Goal: Obtain resource: Download file/media

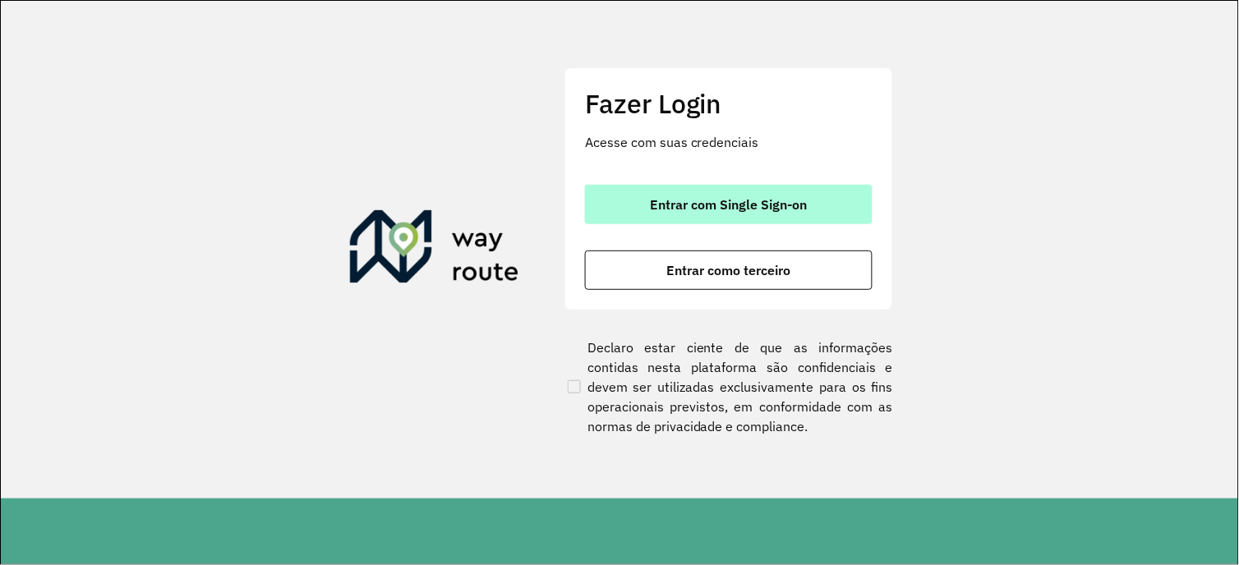
click at [746, 210] on span "Entrar com Single Sign-on" at bounding box center [729, 204] width 157 height 13
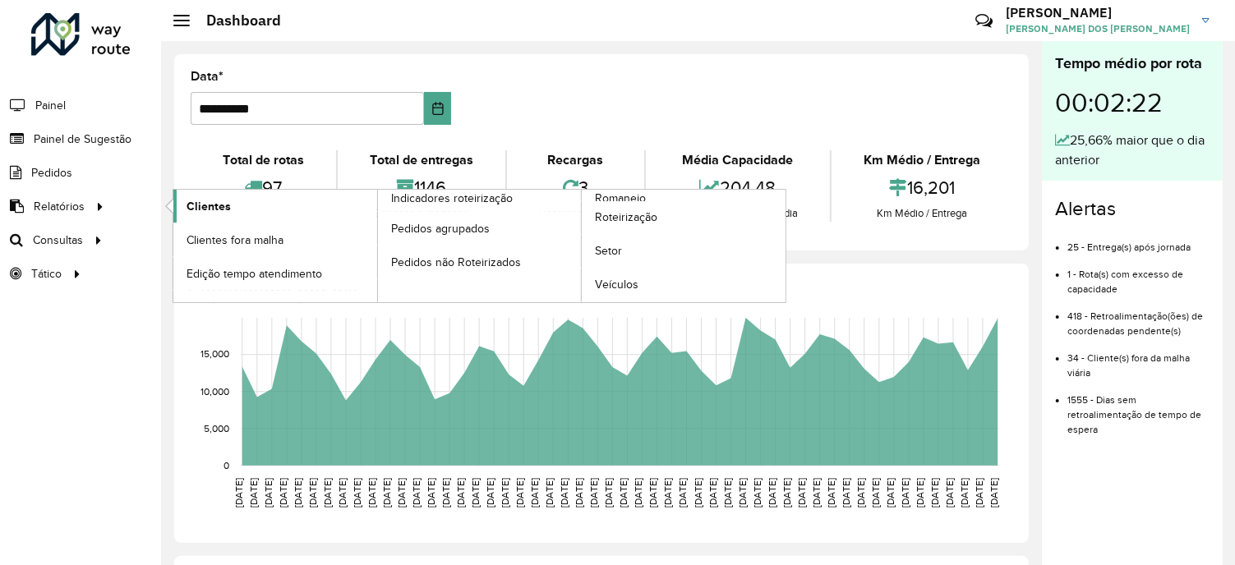
click at [217, 201] on span "Clientes" at bounding box center [209, 206] width 44 height 17
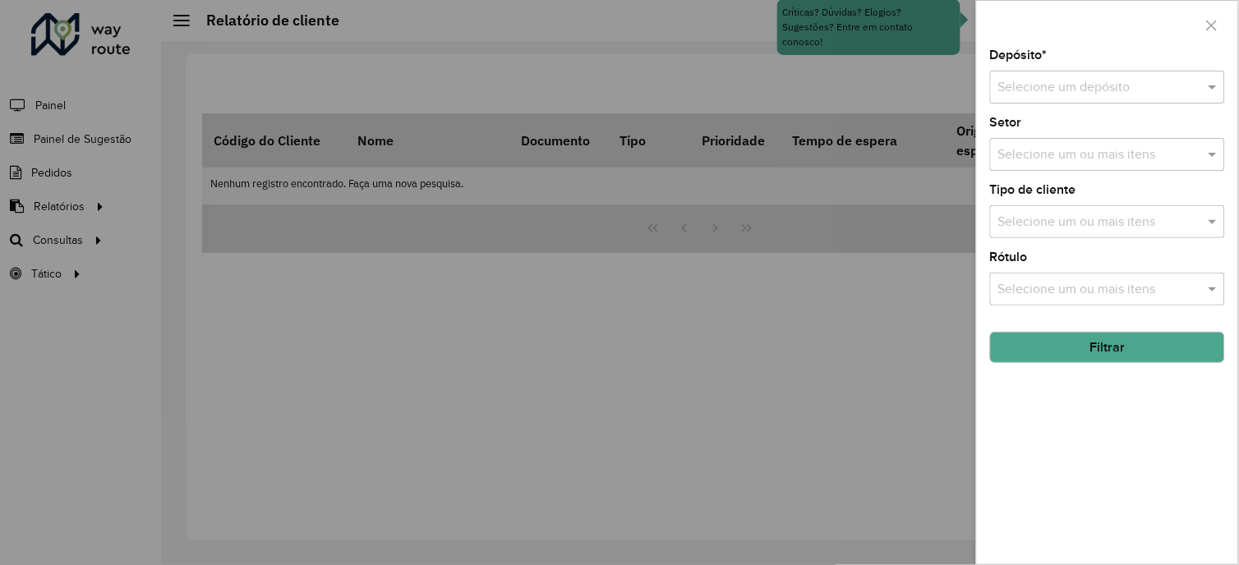
click at [1076, 99] on div "Selecione um depósito" at bounding box center [1107, 87] width 235 height 33
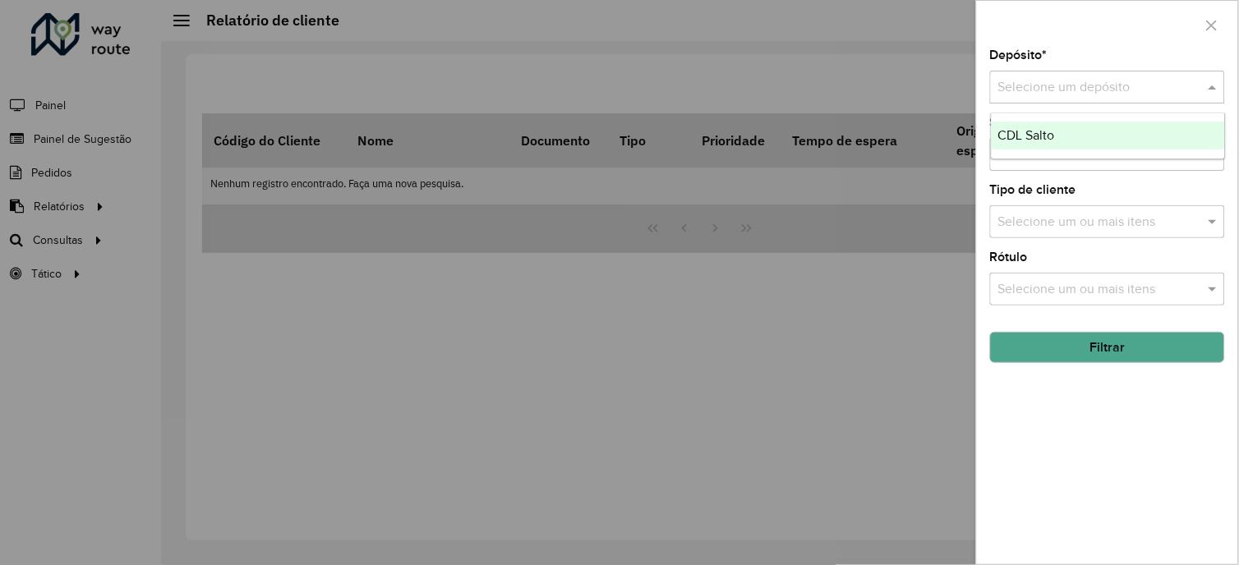
click at [1036, 129] on span "CDL Salto" at bounding box center [1026, 135] width 57 height 14
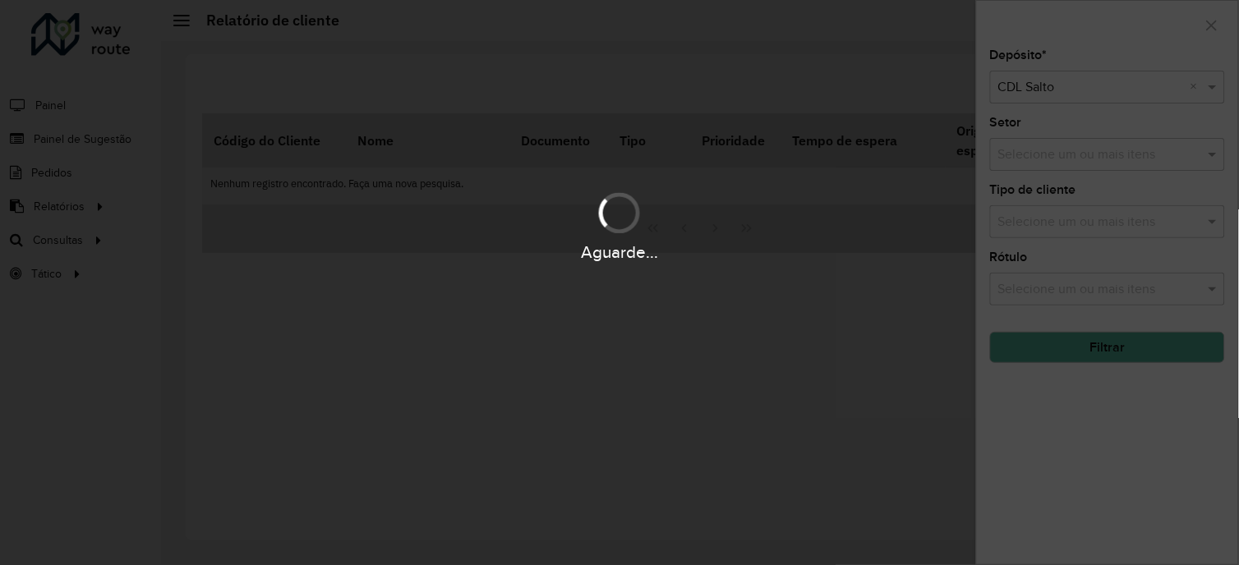
click at [1102, 360] on div "Aguarde..." at bounding box center [619, 282] width 1239 height 565
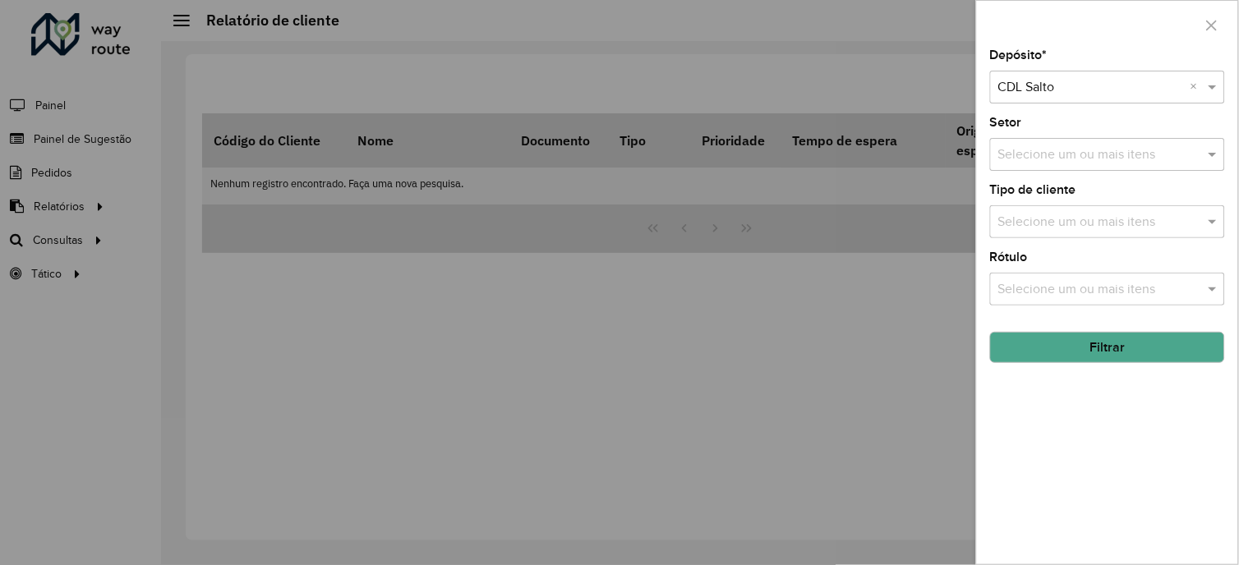
click at [1096, 357] on button "Filtrar" at bounding box center [1107, 347] width 235 height 31
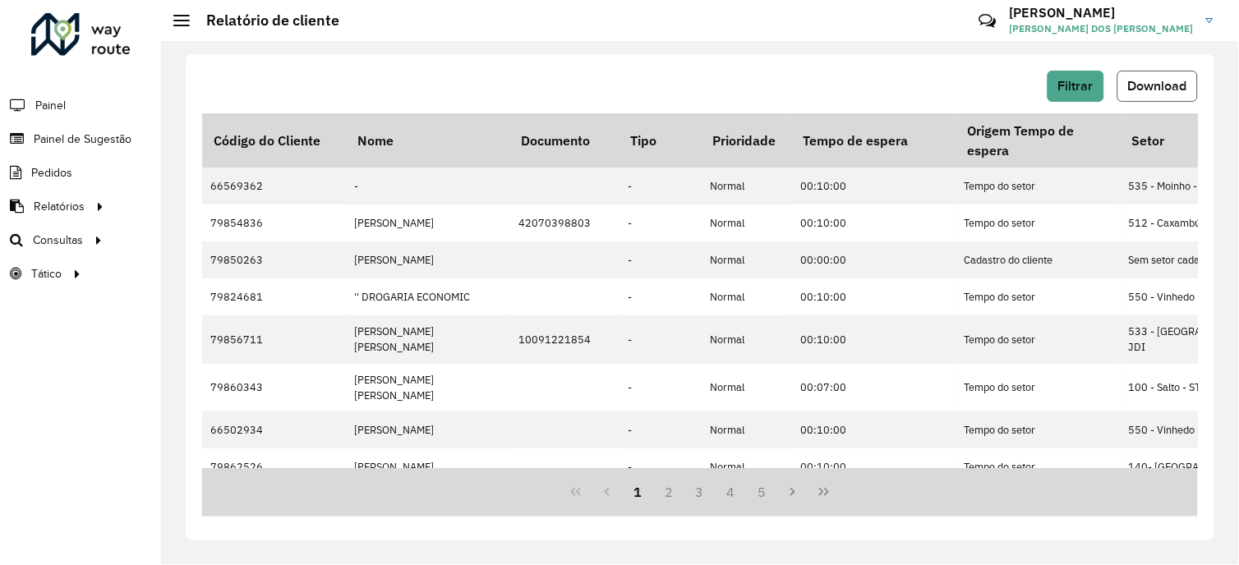
click at [1155, 76] on button "Download" at bounding box center [1158, 86] width 81 height 31
